Goal: Find specific page/section: Find specific page/section

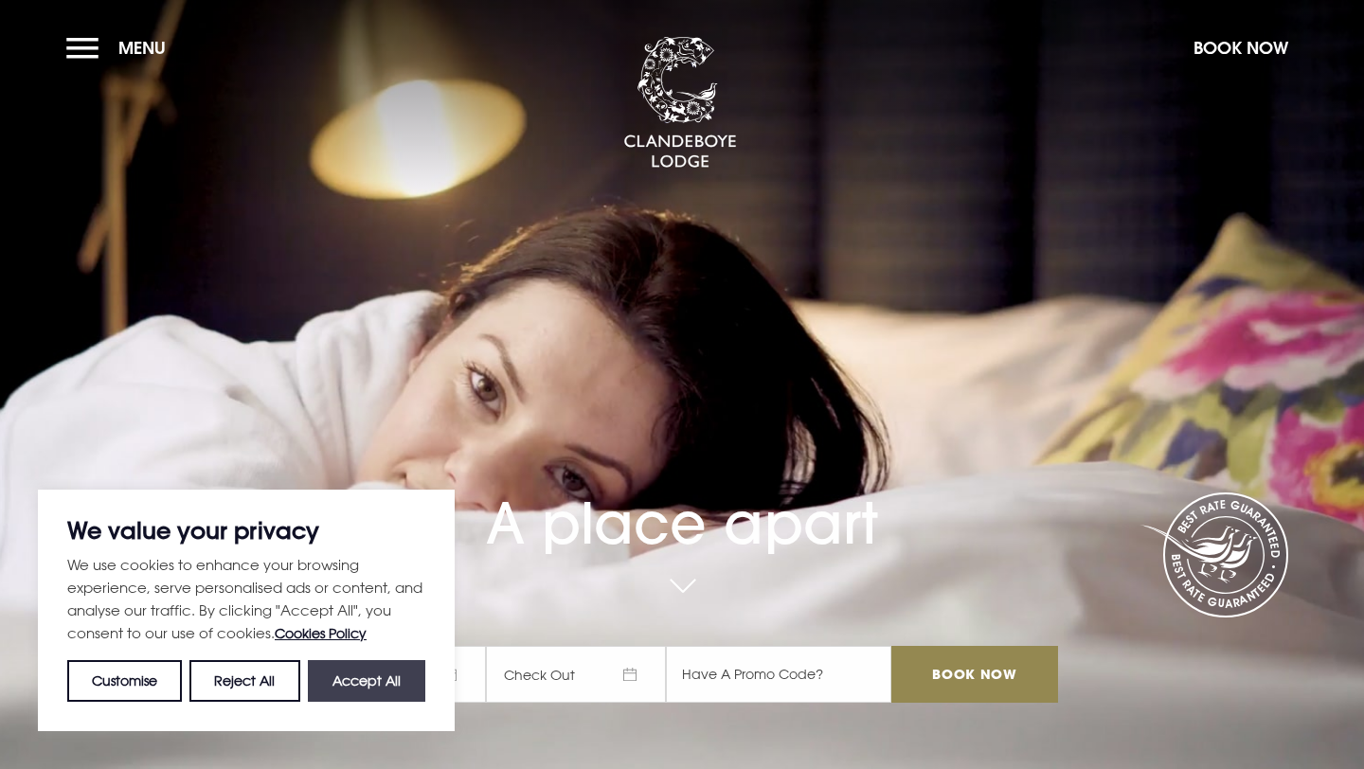
click at [354, 684] on button "Accept All" at bounding box center [366, 681] width 117 height 42
checkbox input "true"
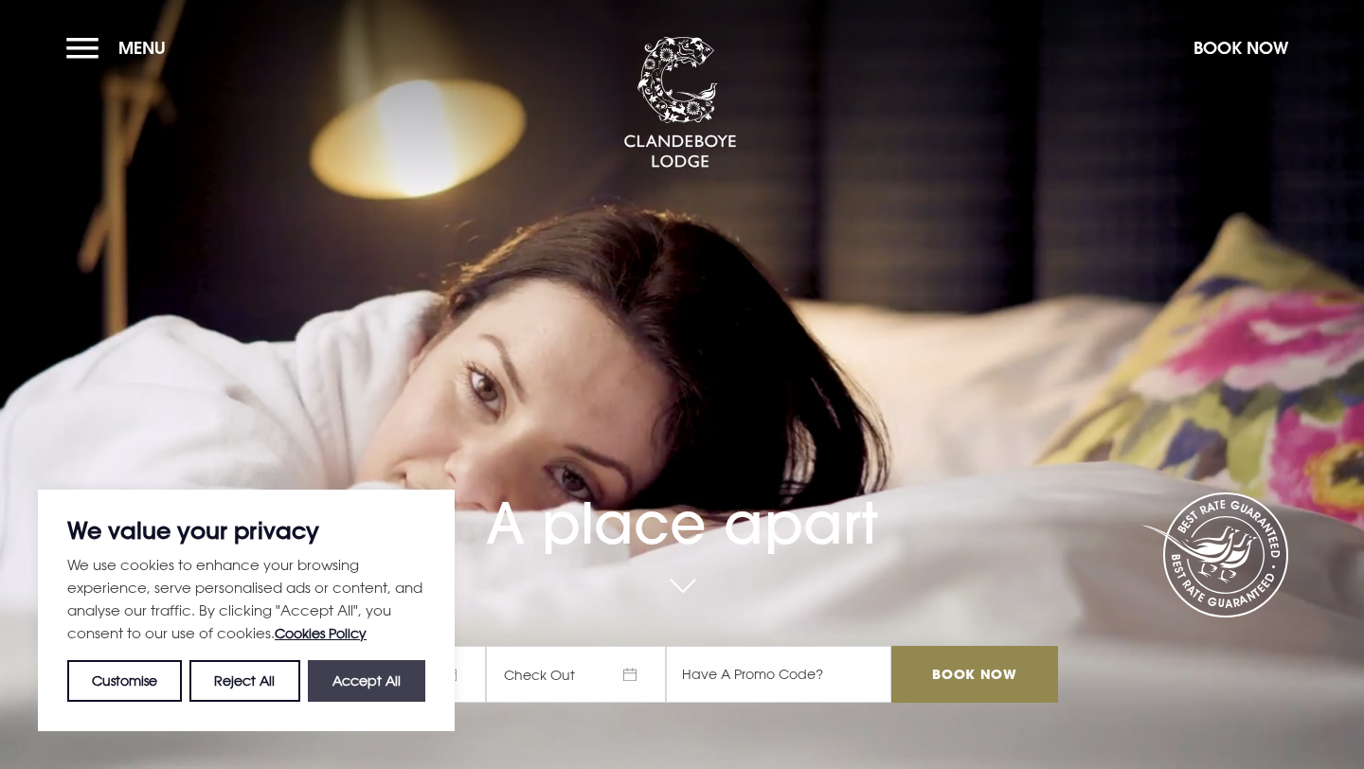
checkbox input "true"
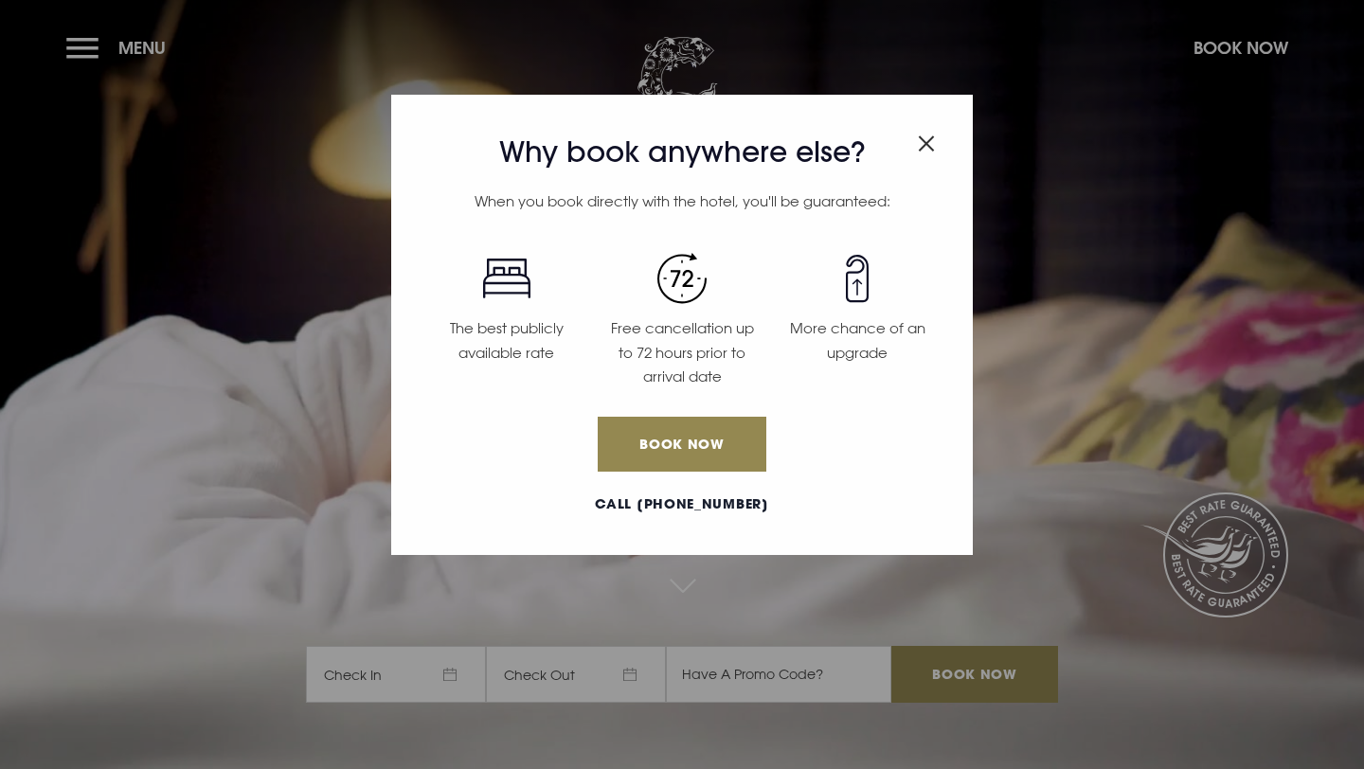
click at [928, 144] on img "Close modal" at bounding box center [926, 143] width 17 height 16
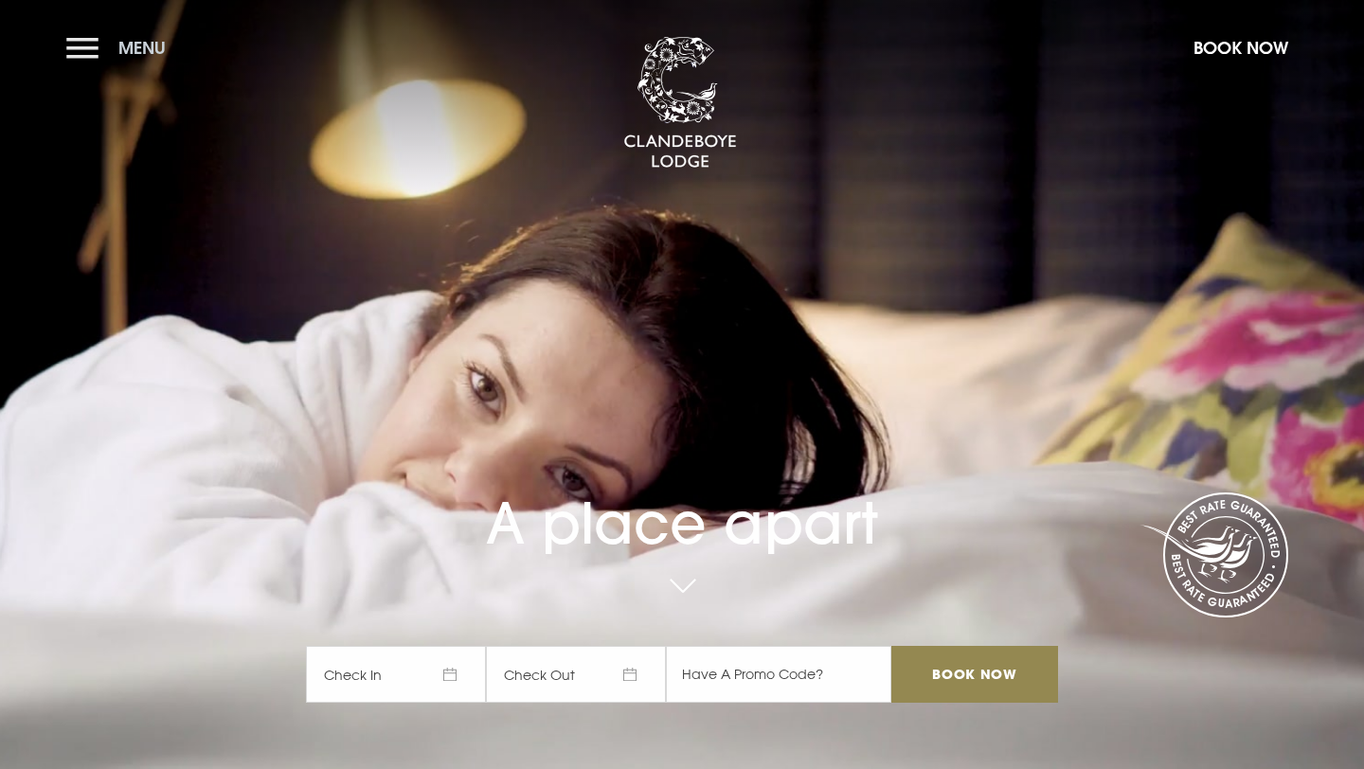
click at [117, 45] on button "Menu" at bounding box center [120, 47] width 109 height 41
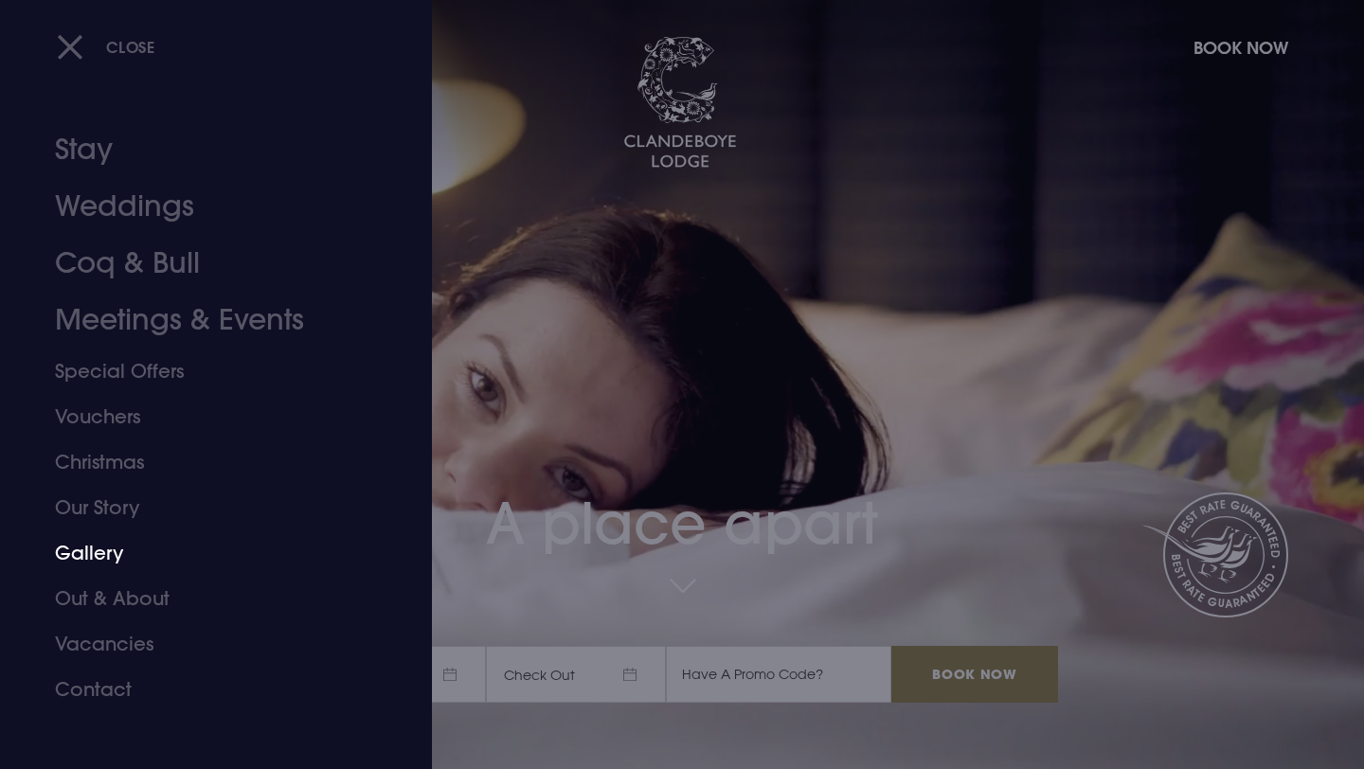
click at [106, 551] on link "Gallery" at bounding box center [204, 553] width 299 height 45
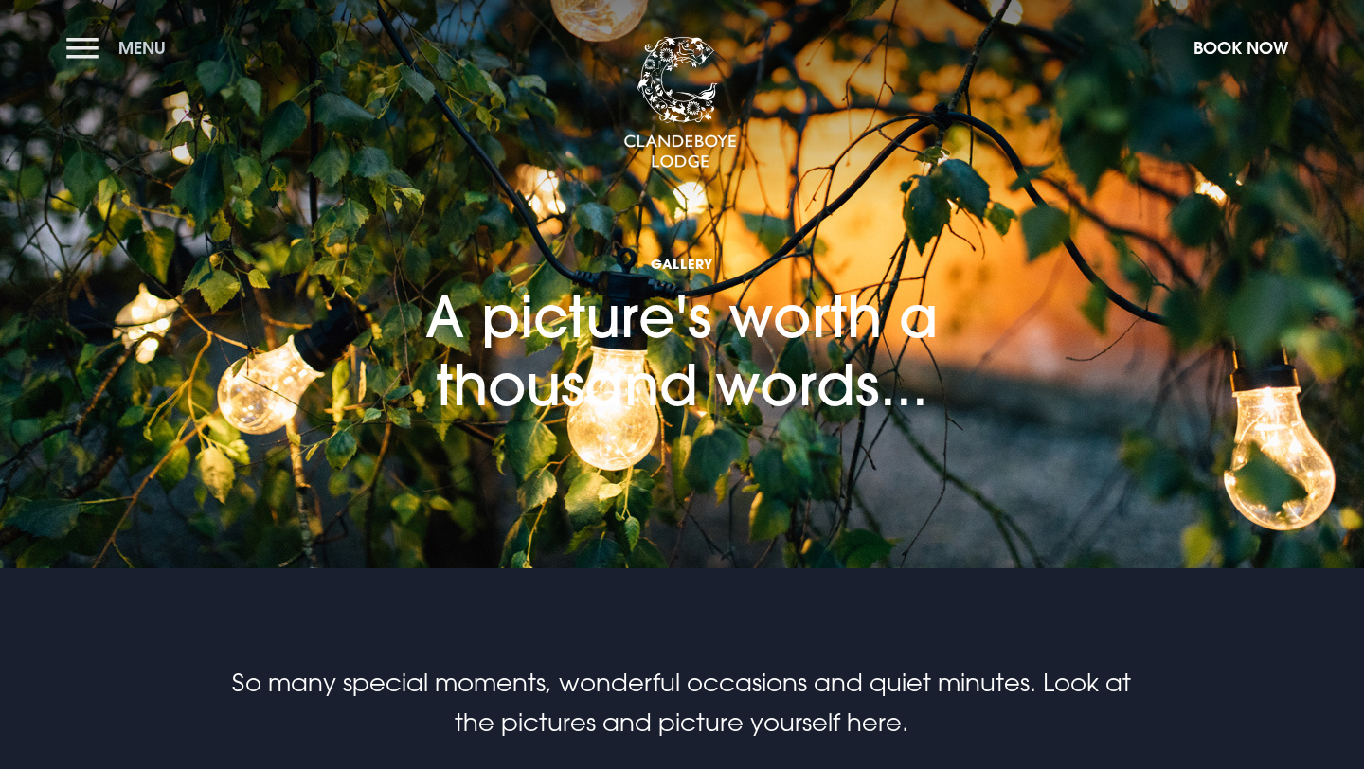
click at [87, 44] on button "Menu" at bounding box center [120, 47] width 109 height 41
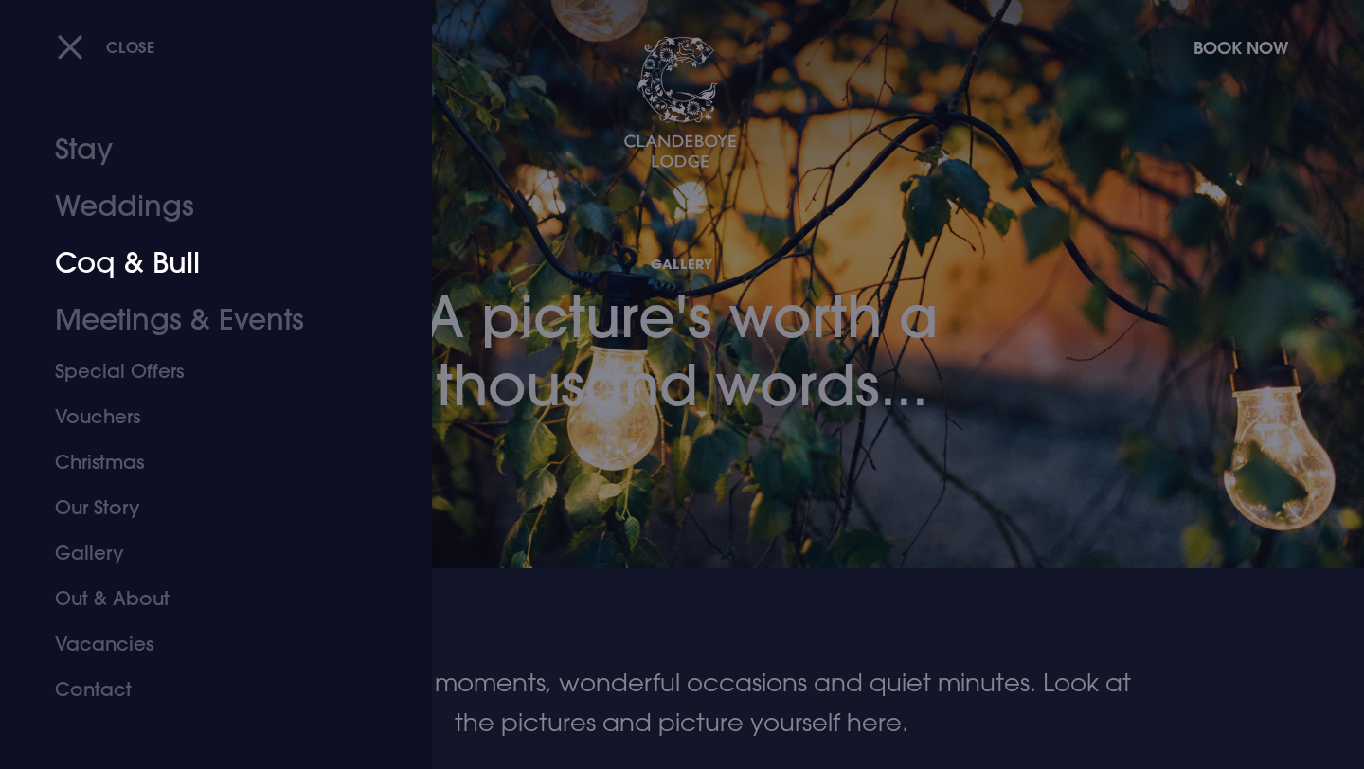
click at [118, 264] on link "Coq & Bull" at bounding box center [204, 263] width 299 height 57
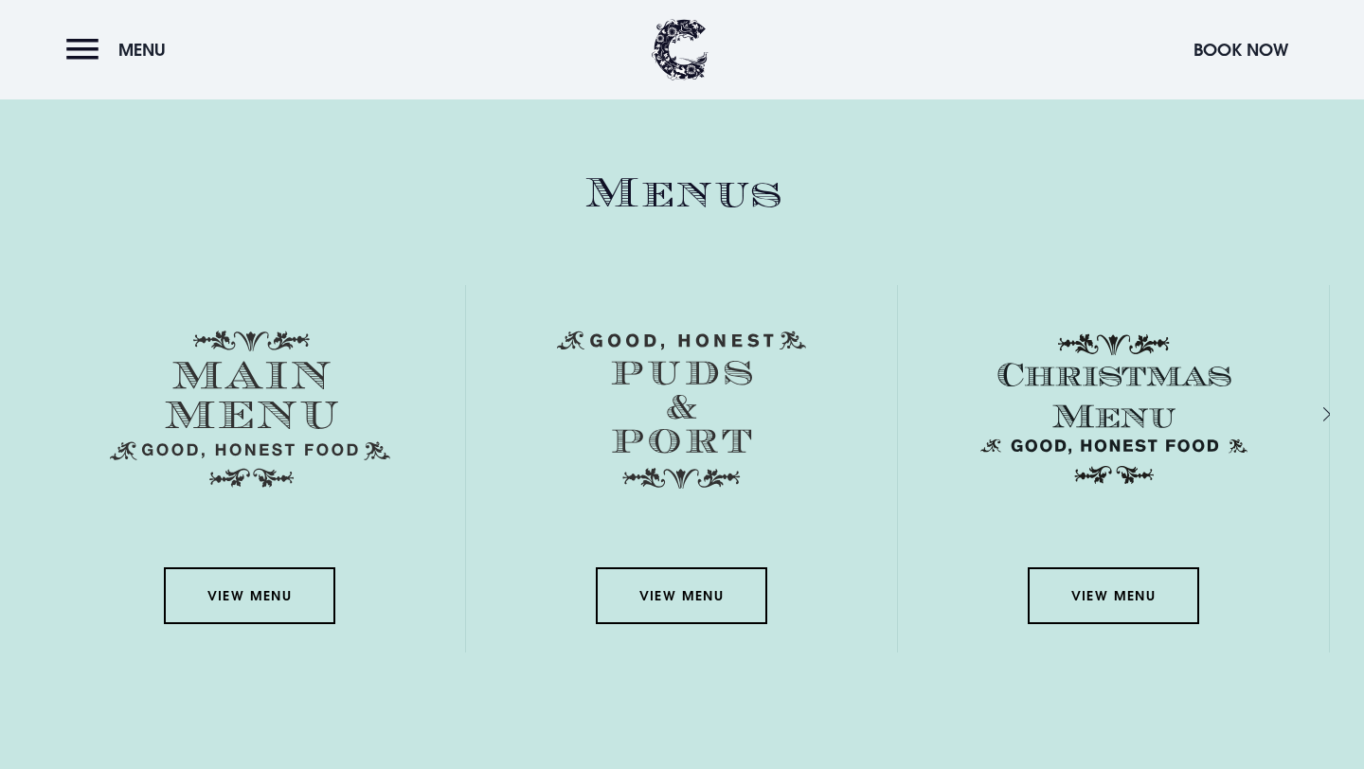
scroll to position [3076, 0]
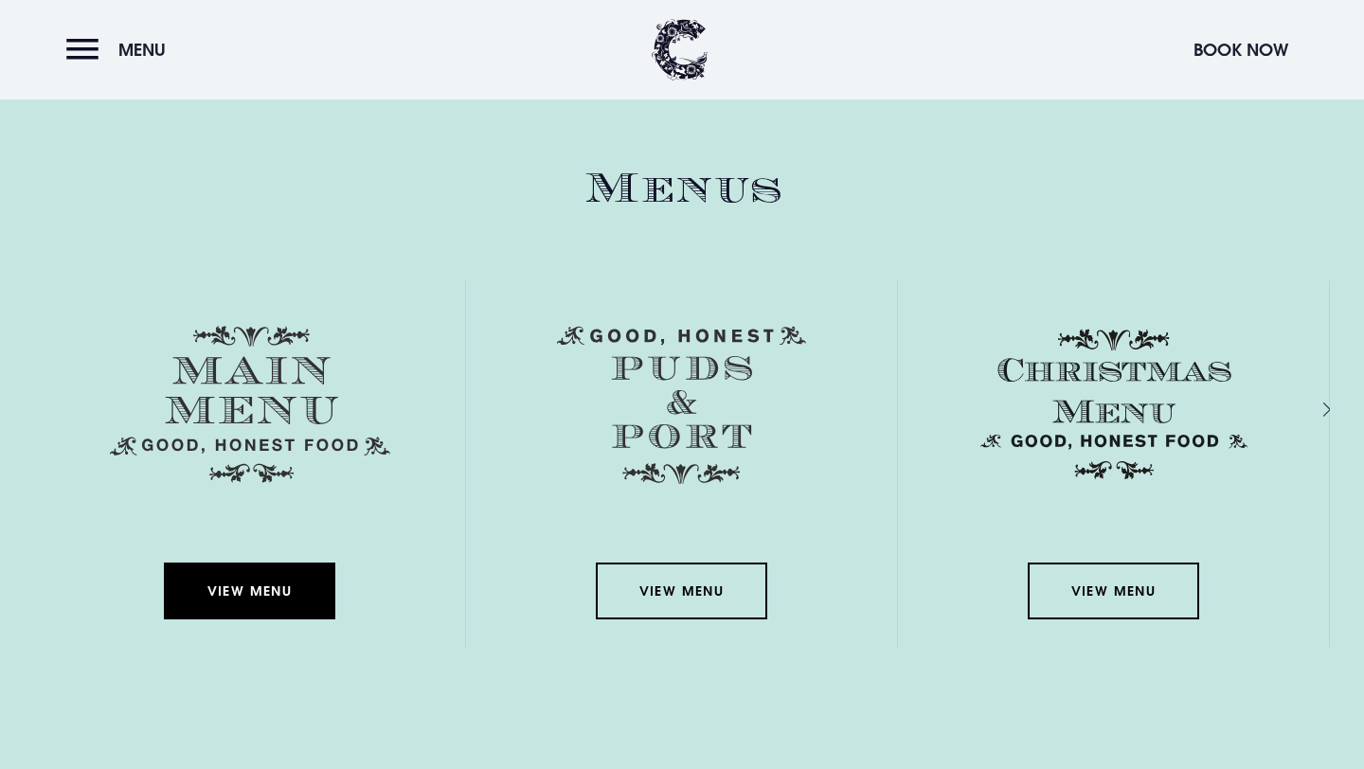
click at [243, 587] on link "View Menu" at bounding box center [249, 591] width 171 height 57
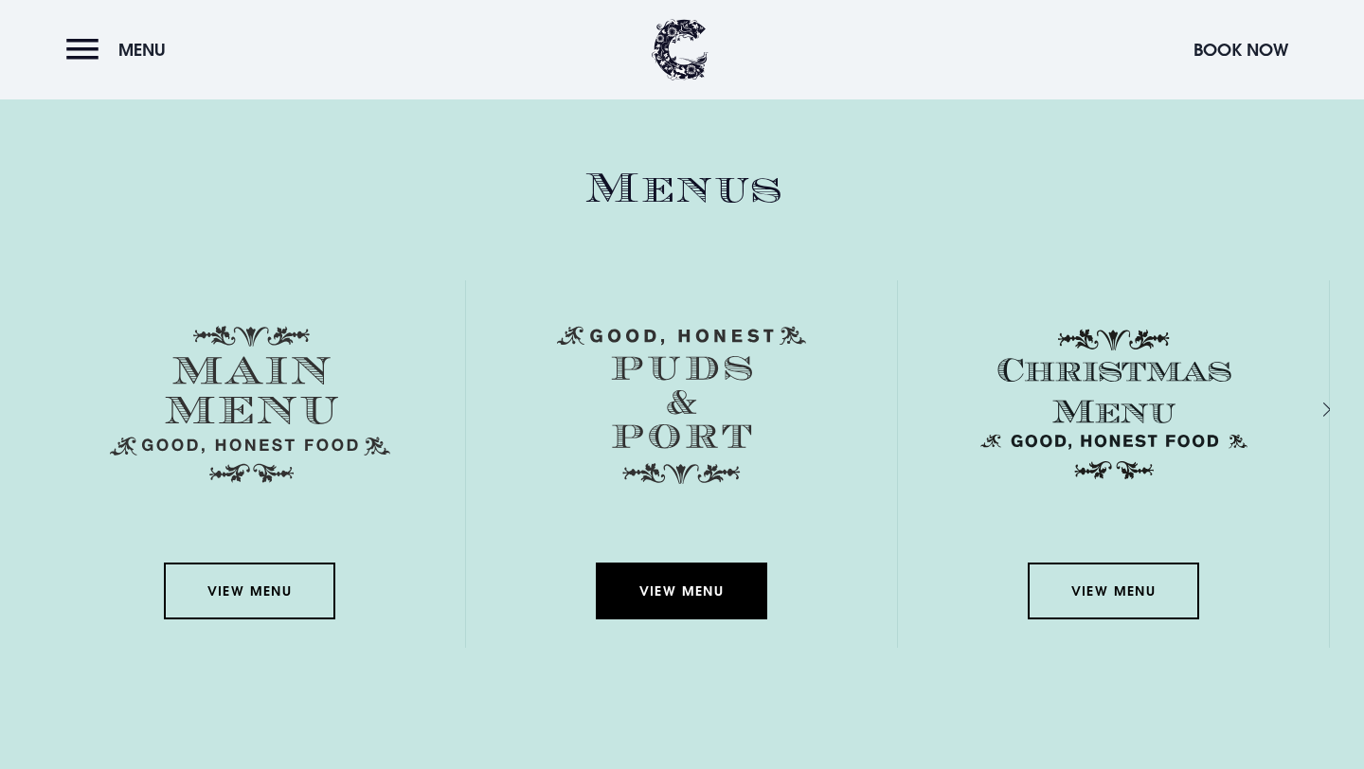
click at [669, 594] on link "View Menu" at bounding box center [681, 591] width 171 height 57
